Goal: Task Accomplishment & Management: Manage account settings

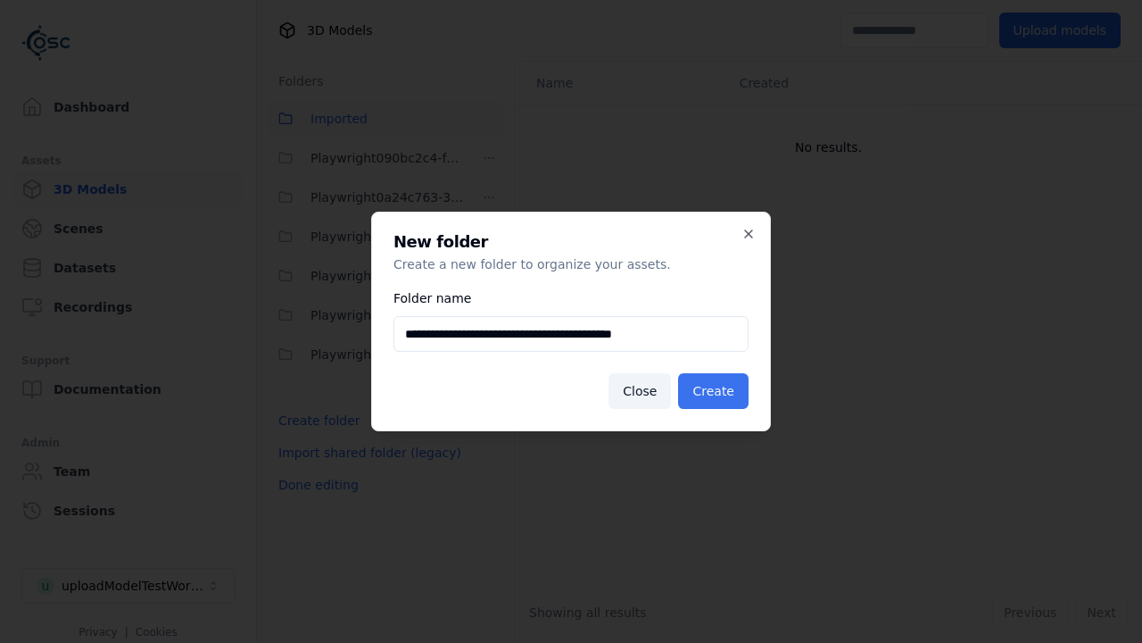
type input "**********"
click at [716, 391] on button "Create" at bounding box center [713, 391] width 71 height 36
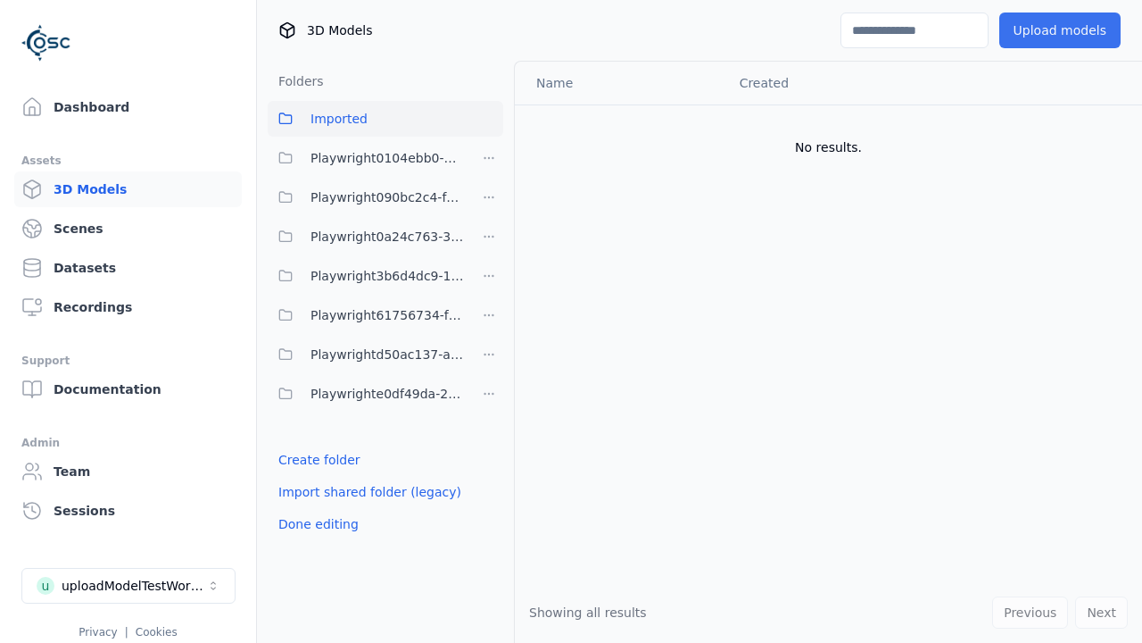
click at [366, 158] on span "Playwright0104ebb0-733a-4e1d-8949-01bd0ea24caf" at bounding box center [388, 157] width 154 height 21
click at [1063, 30] on button "Upload models" at bounding box center [1060, 30] width 121 height 36
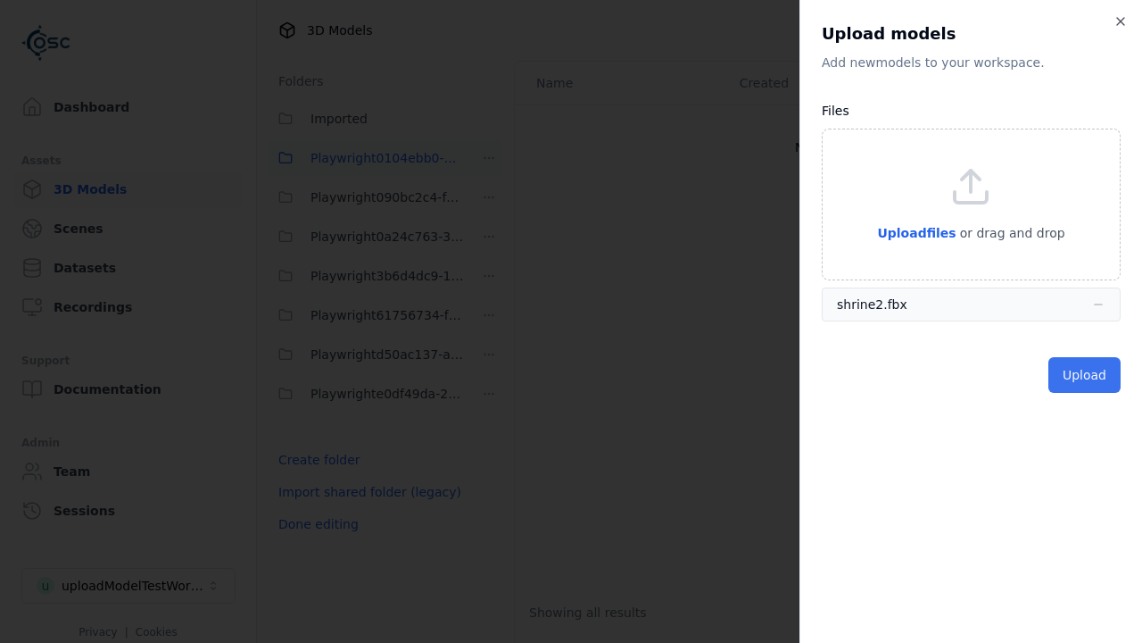
click at [1086, 375] on button "Upload" at bounding box center [1085, 375] width 72 height 36
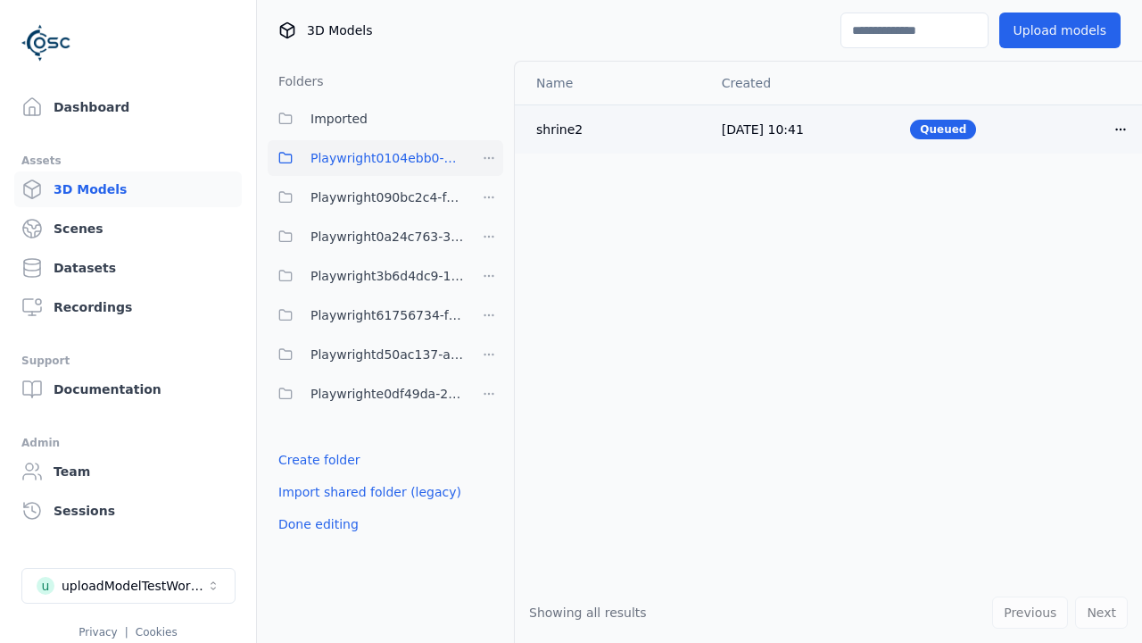
click at [1121, 129] on html "Support Dashboard Assets 3D Models Scenes Datasets Recordings Support Documenta…" at bounding box center [571, 321] width 1142 height 643
click at [1082, 198] on div "Delete" at bounding box center [1081, 198] width 105 height 29
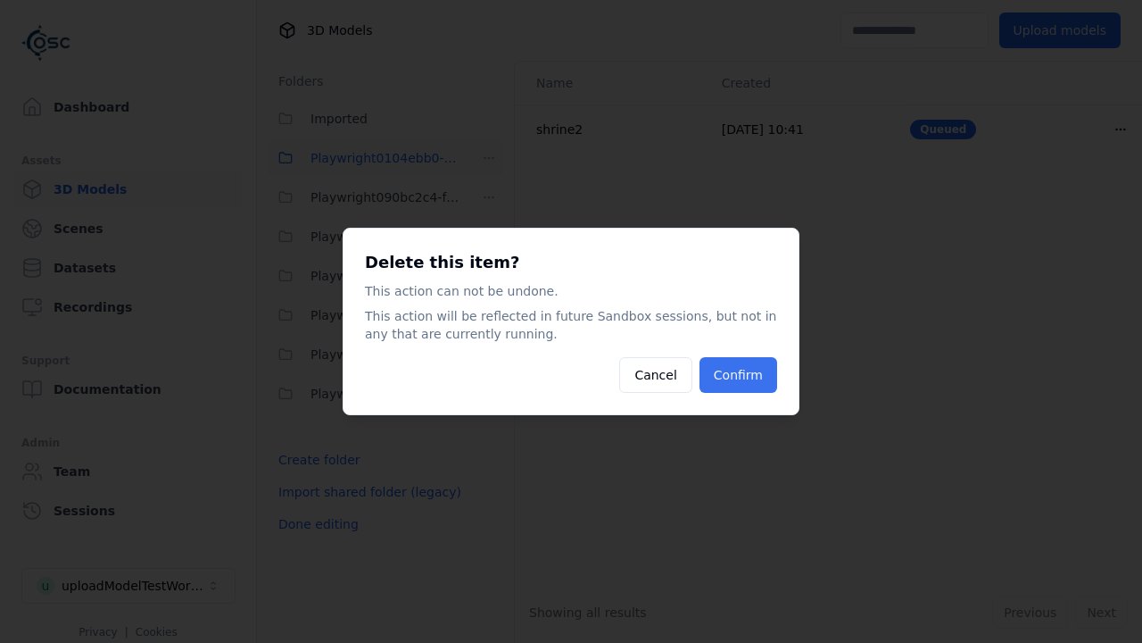
click at [740, 375] on button "Confirm" at bounding box center [739, 375] width 78 height 36
click at [489, 158] on html "Support Dashboard Assets 3D Models Scenes Datasets Recordings Support Documenta…" at bounding box center [571, 321] width 1142 height 643
